Goal: Use online tool/utility: Utilize a website feature to perform a specific function

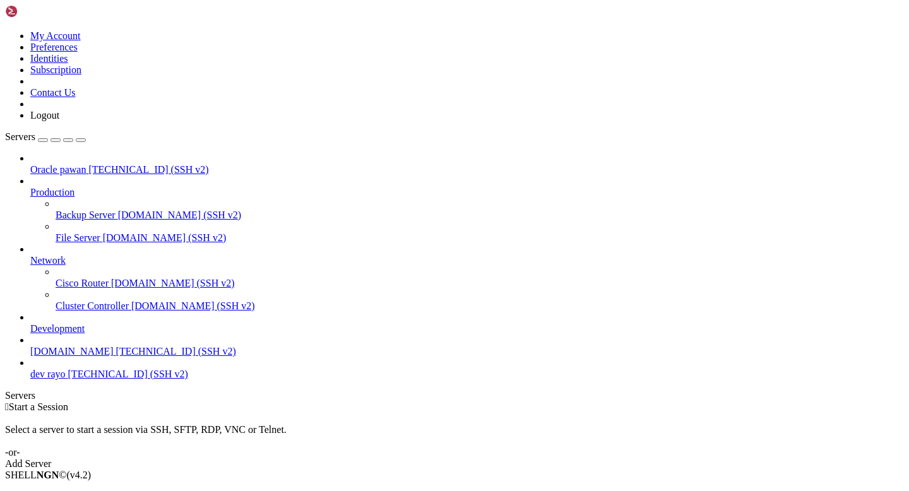
click at [64, 491] on span "Connect" at bounding box center [46, 496] width 33 height 11
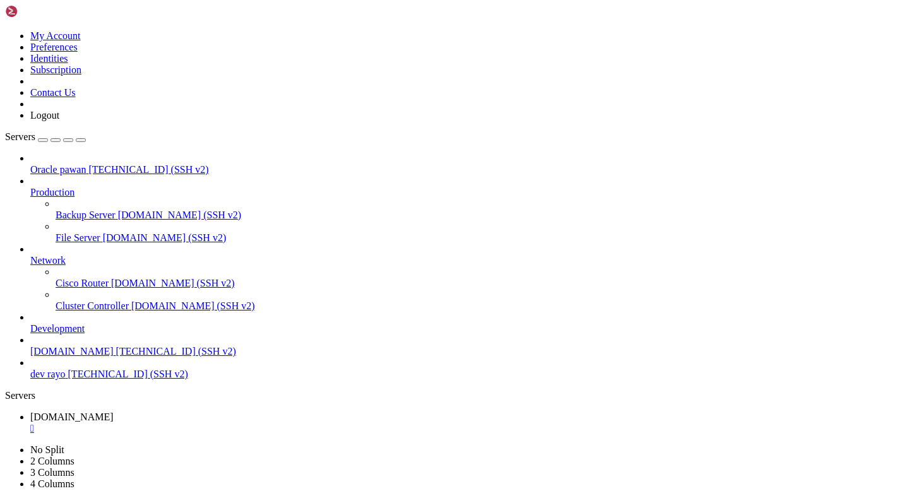
drag, startPoint x: 11, startPoint y: 645, endPoint x: 227, endPoint y: 765, distance: 246.5
drag, startPoint x: 9, startPoint y: 647, endPoint x: 104, endPoint y: 796, distance: 176.2
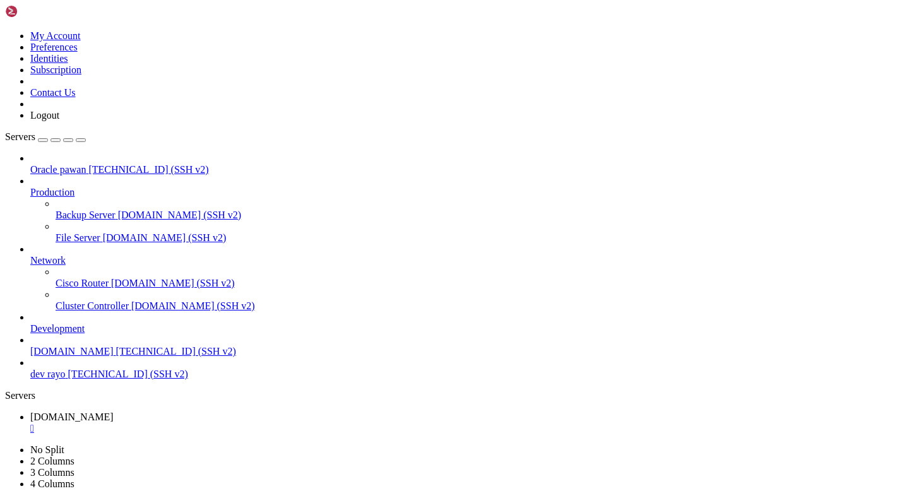
scroll to position [294, 0]
drag, startPoint x: 9, startPoint y: 888, endPoint x: 376, endPoint y: 1026, distance: 391.9
drag, startPoint x: 420, startPoint y: 1027, endPoint x: 241, endPoint y: 903, distance: 217.7
